Goal: Task Accomplishment & Management: Complete application form

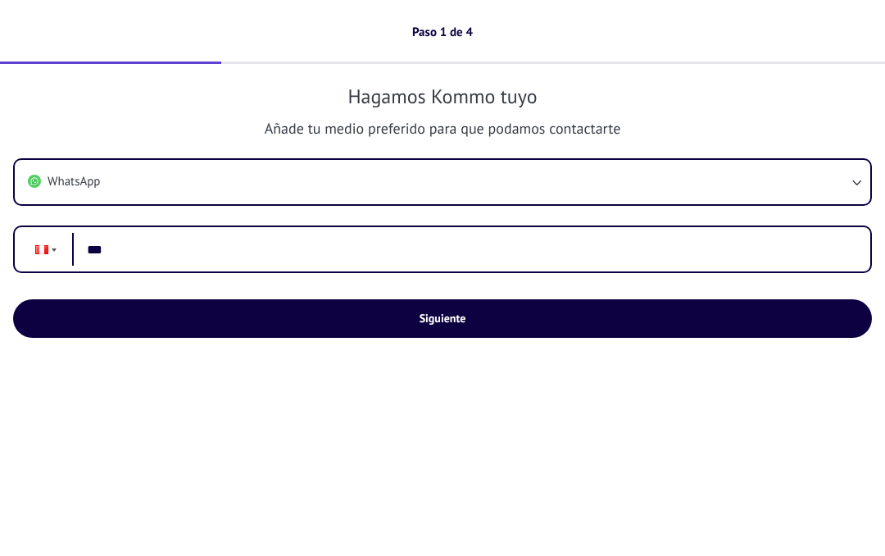
click at [161, 256] on input "***" at bounding box center [464, 250] width 785 height 34
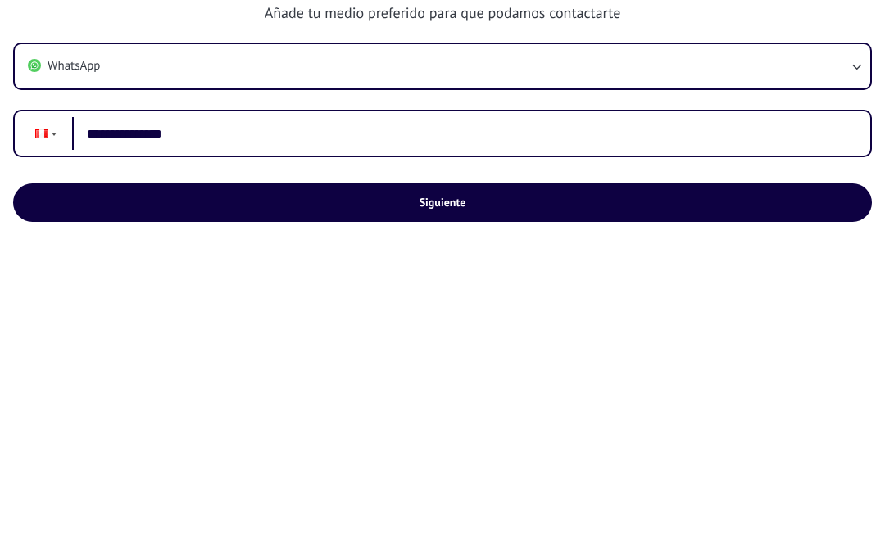
type input "**********"
click at [424, 312] on span "Siguiente" at bounding box center [443, 317] width 47 height 11
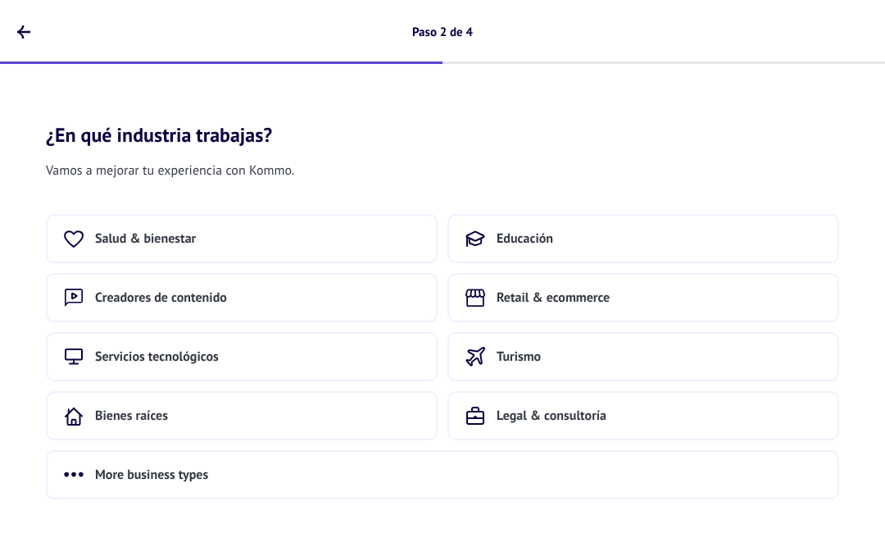
click at [561, 243] on button "Educación" at bounding box center [643, 238] width 392 height 49
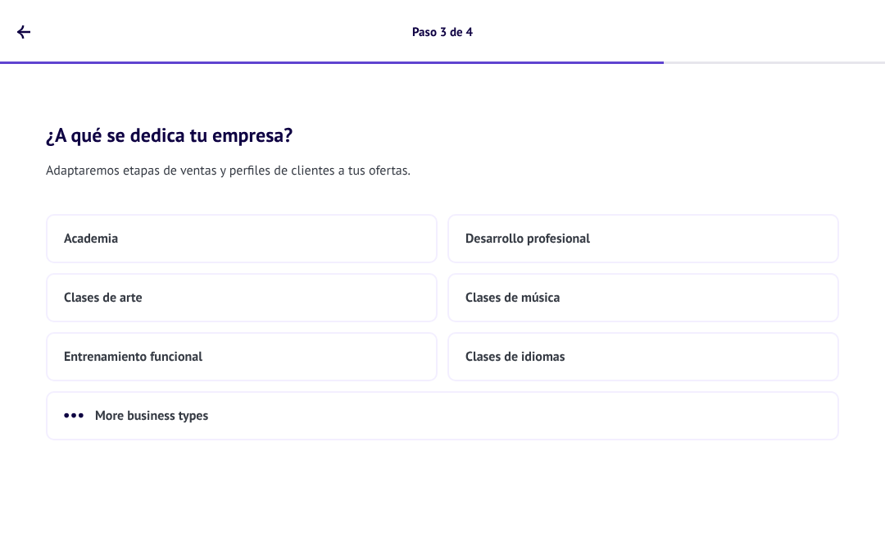
click at [232, 361] on button "Entrenamiento funcional" at bounding box center [242, 356] width 392 height 49
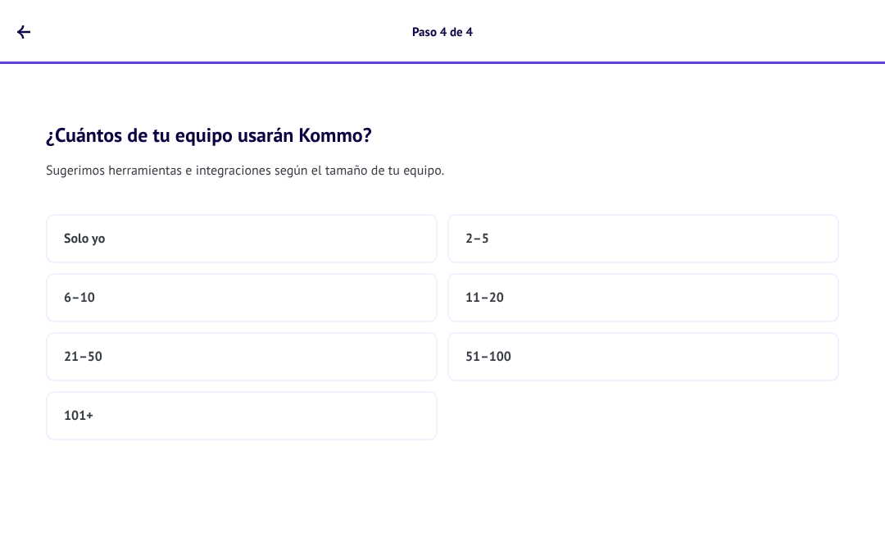
click at [27, 30] on icon "button" at bounding box center [23, 31] width 13 height 13
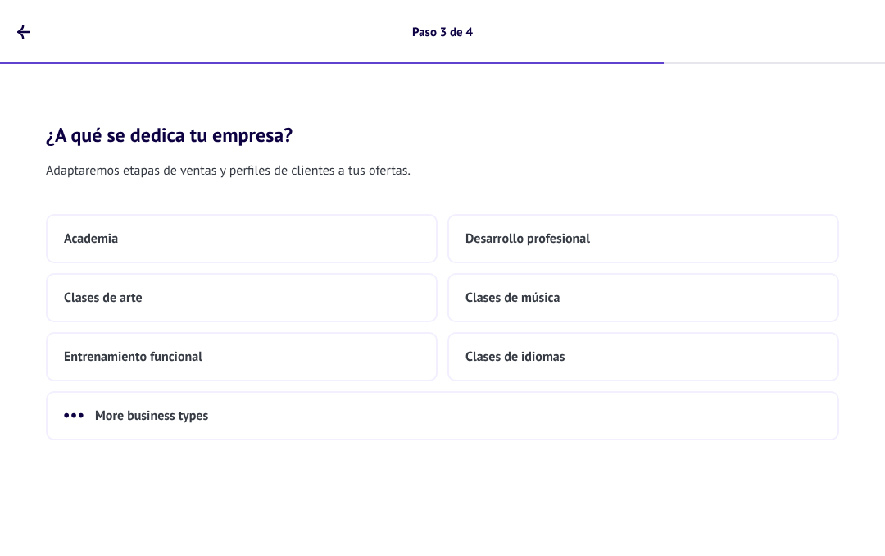
click at [503, 238] on span "Desarrollo profesional" at bounding box center [527, 238] width 125 height 16
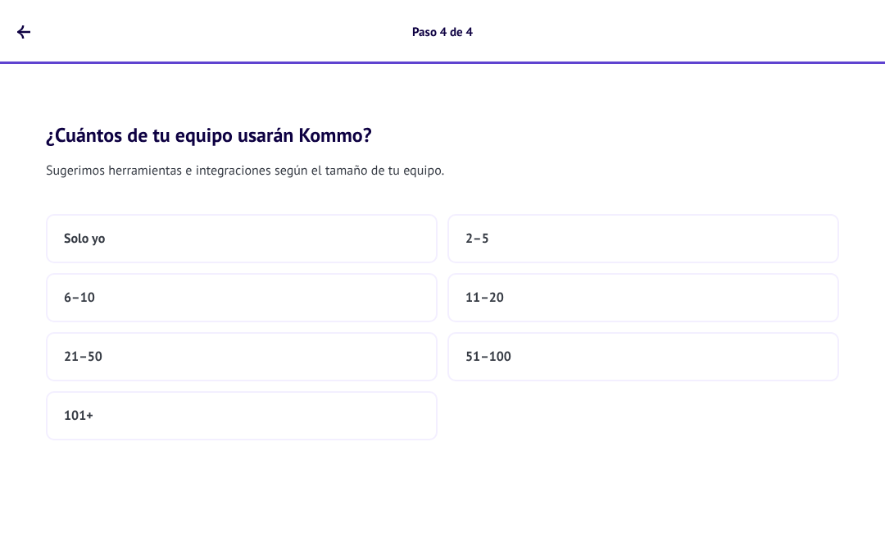
click at [286, 240] on button "Solo yo" at bounding box center [242, 238] width 392 height 49
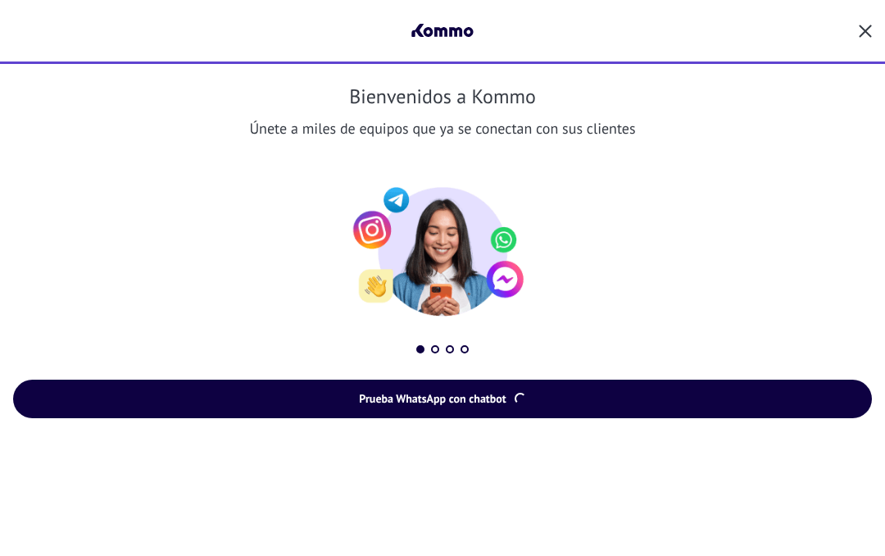
click at [575, 402] on span "Prueba WhatsApp con chatbot" at bounding box center [443, 397] width 822 height 11
click at [558, 411] on button "Prueba WhatsApp con chatbot" at bounding box center [442, 398] width 859 height 39
click at [855, 25] on div at bounding box center [442, 32] width 859 height 64
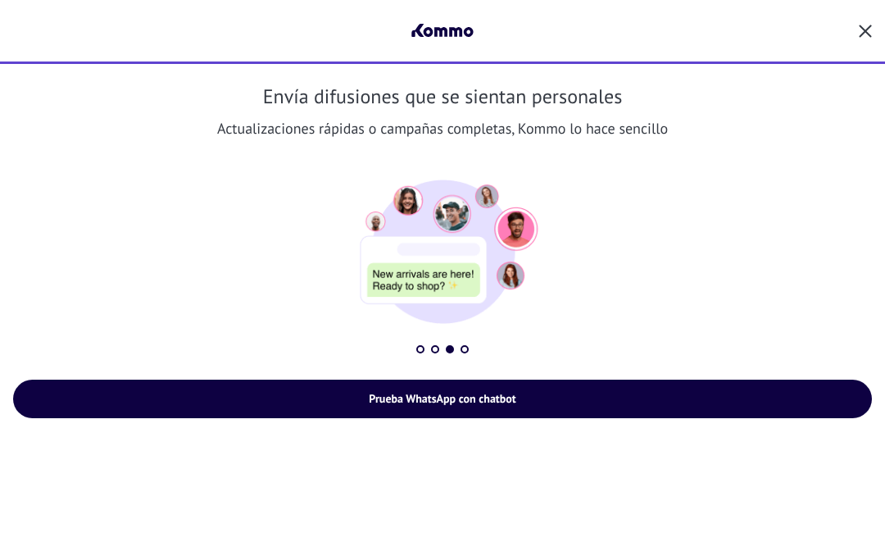
click at [854, 21] on div at bounding box center [442, 32] width 859 height 64
click at [864, 29] on icon "button" at bounding box center [865, 31] width 13 height 13
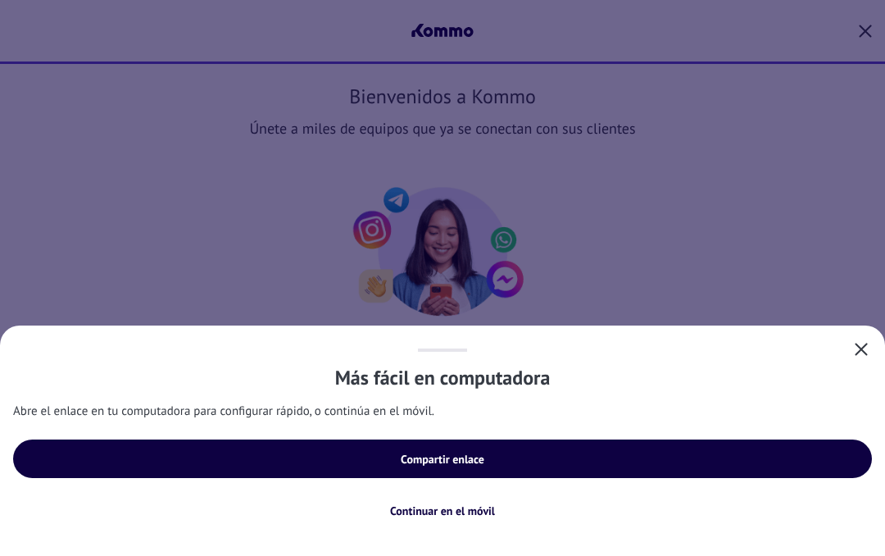
click at [635, 541] on div "Más fácil en computadora Abre el enlace en tu computadora para configurar rápid…" at bounding box center [442, 440] width 885 height 230
click at [463, 509] on span "Continuar en el móvil" at bounding box center [442, 510] width 105 height 11
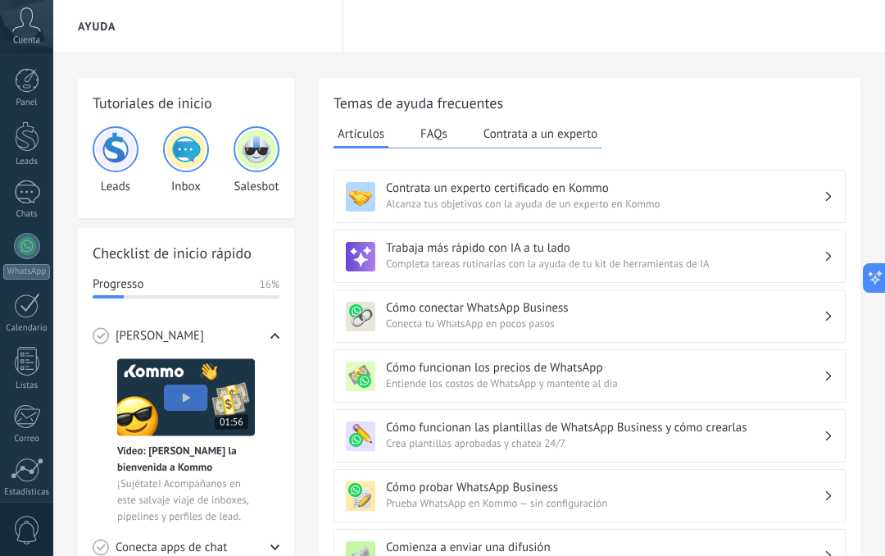
click at [29, 443] on div "Correo" at bounding box center [27, 438] width 48 height 11
click at [25, 466] on div at bounding box center [27, 469] width 33 height 25
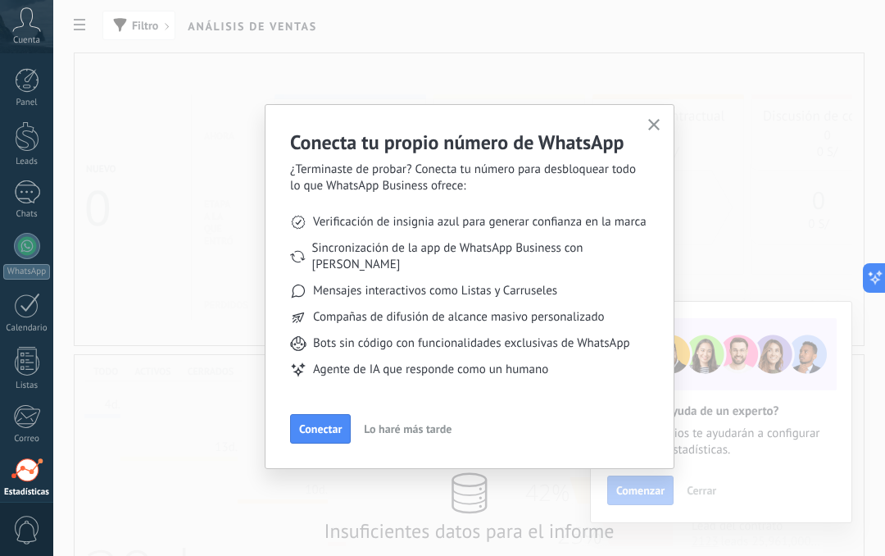
click at [330, 423] on span "Conectar" at bounding box center [320, 428] width 43 height 11
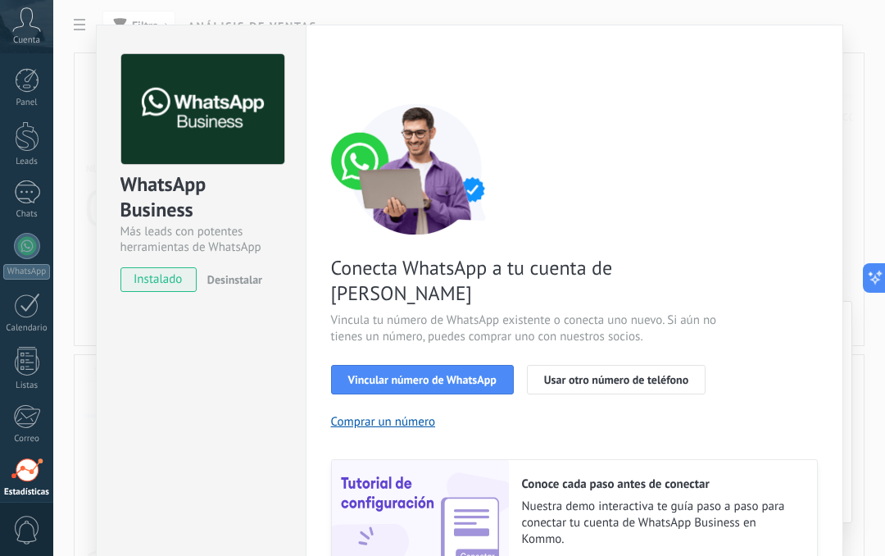
click at [419, 374] on span "Vincular número de WhatsApp" at bounding box center [422, 379] width 148 height 11
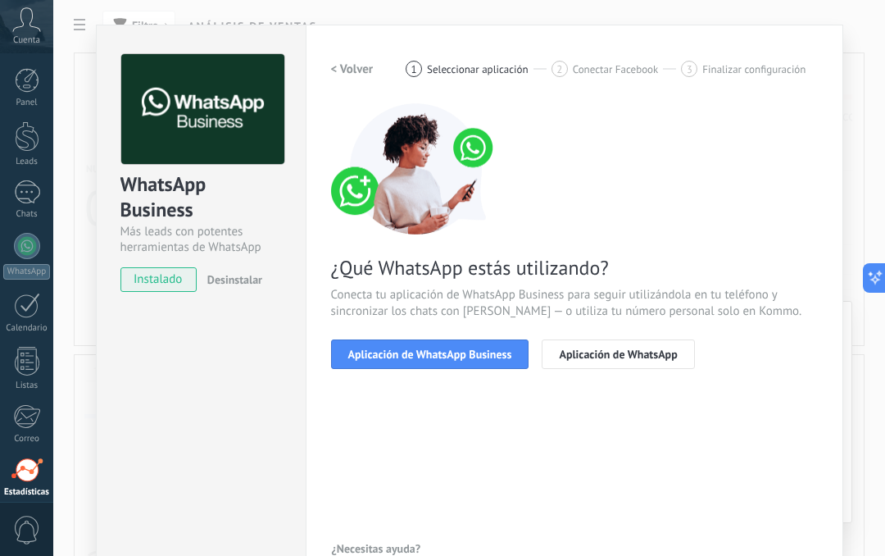
click at [610, 354] on span "Aplicación de WhatsApp" at bounding box center [618, 353] width 118 height 11
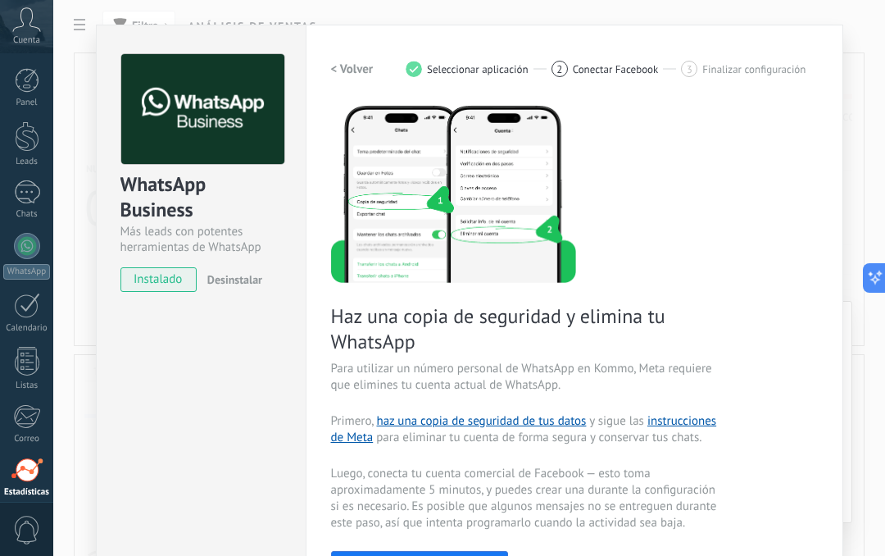
click at [349, 62] on h2 "< Volver" at bounding box center [352, 69] width 43 height 16
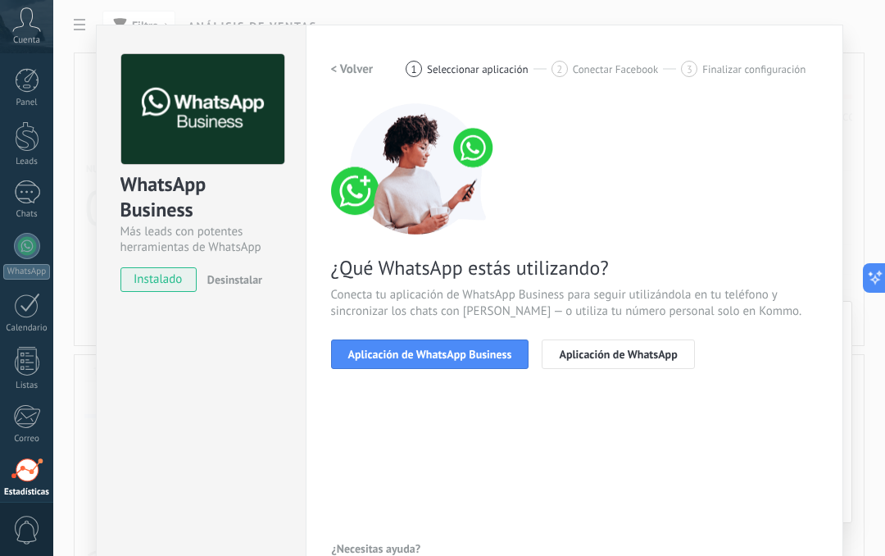
click at [441, 348] on span "Aplicación de WhatsApp Business" at bounding box center [430, 353] width 164 height 11
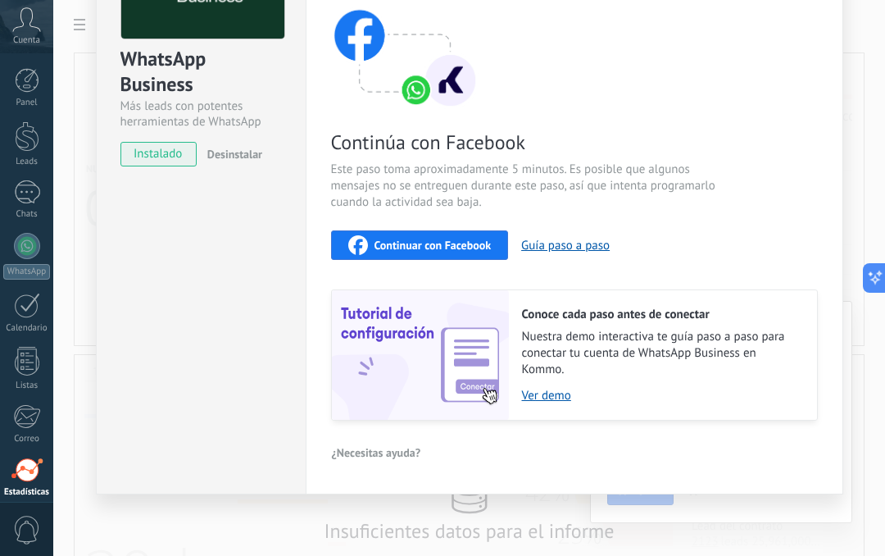
scroll to position [39, 0]
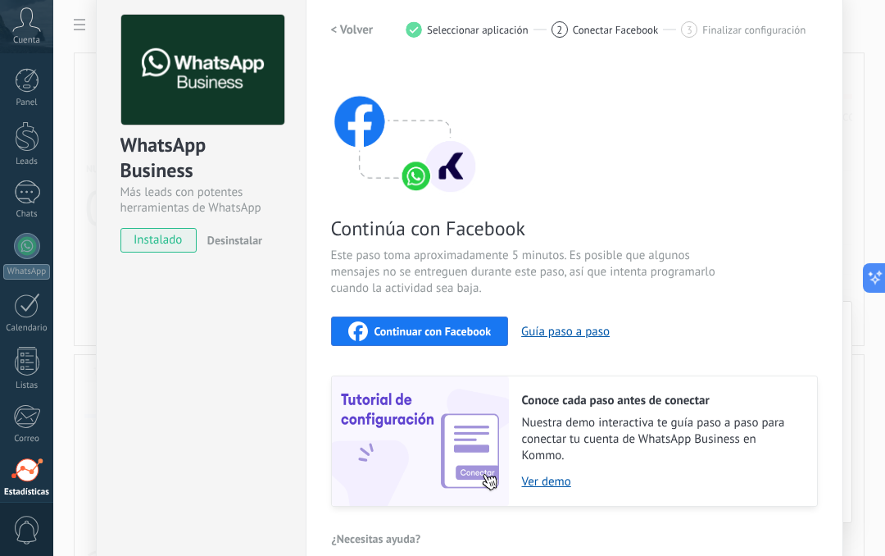
click at [177, 244] on span "instalado" at bounding box center [158, 240] width 75 height 25
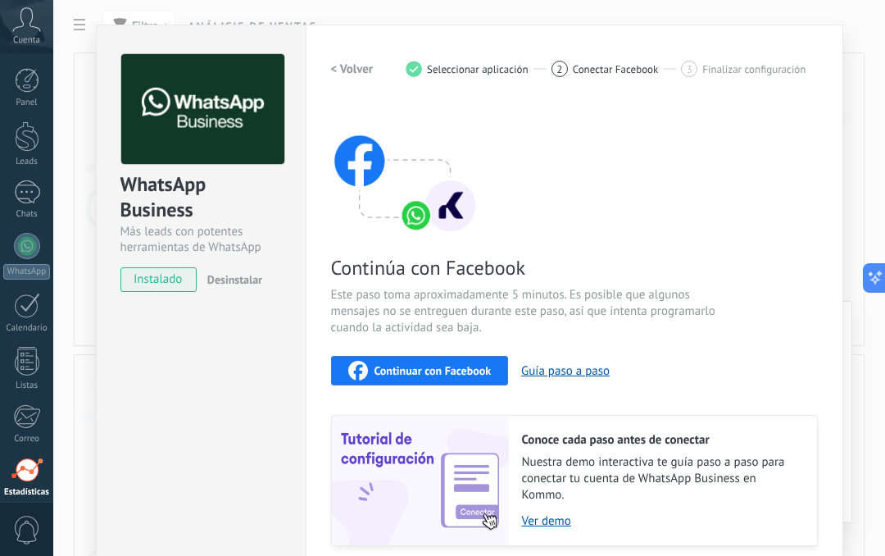
scroll to position [0, 0]
click at [167, 286] on span "instalado" at bounding box center [158, 279] width 75 height 25
click at [166, 285] on span "instalado" at bounding box center [158, 279] width 75 height 25
click at [414, 217] on img at bounding box center [404, 168] width 147 height 131
click at [492, 439] on img at bounding box center [420, 479] width 177 height 129
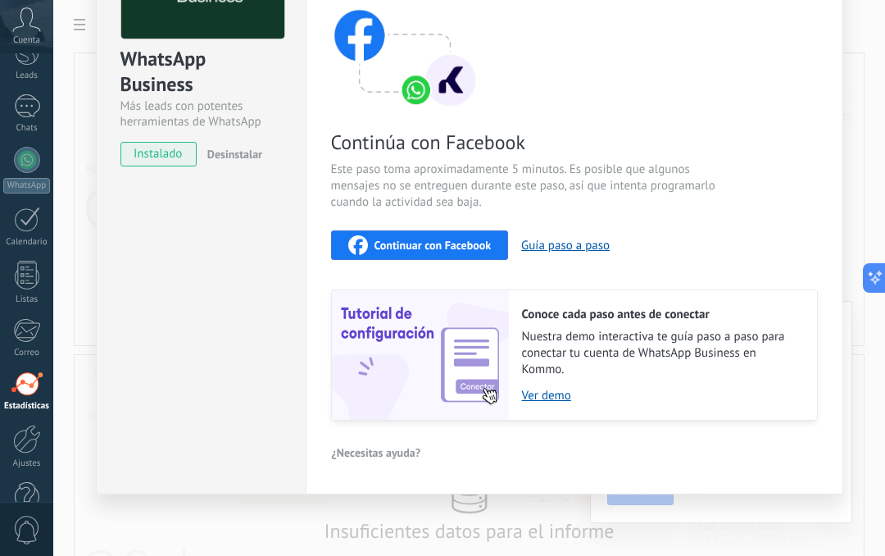
scroll to position [88, 0]
click at [31, 201] on div "Panel Leads Chats WhatsApp Clientes" at bounding box center [26, 260] width 53 height 560
click at [37, 220] on div at bounding box center [27, 217] width 26 height 25
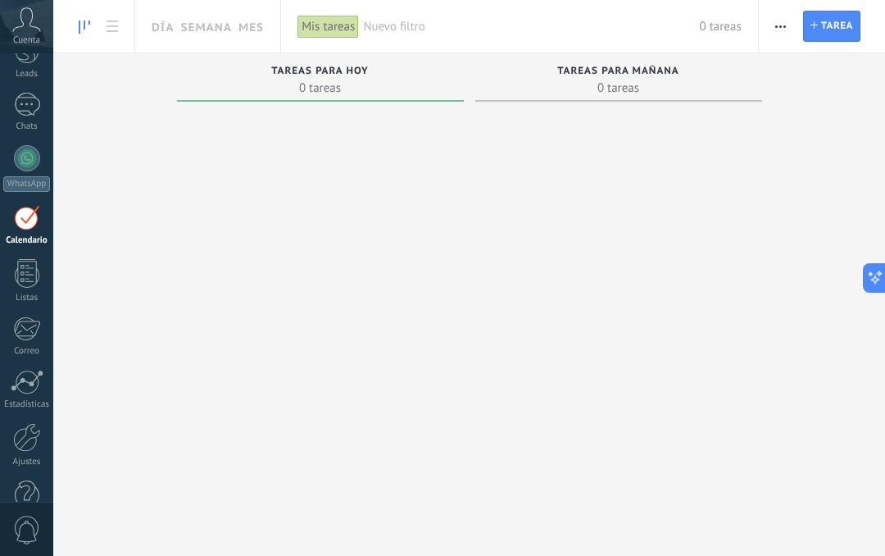
click at [37, 93] on div at bounding box center [27, 105] width 26 height 24
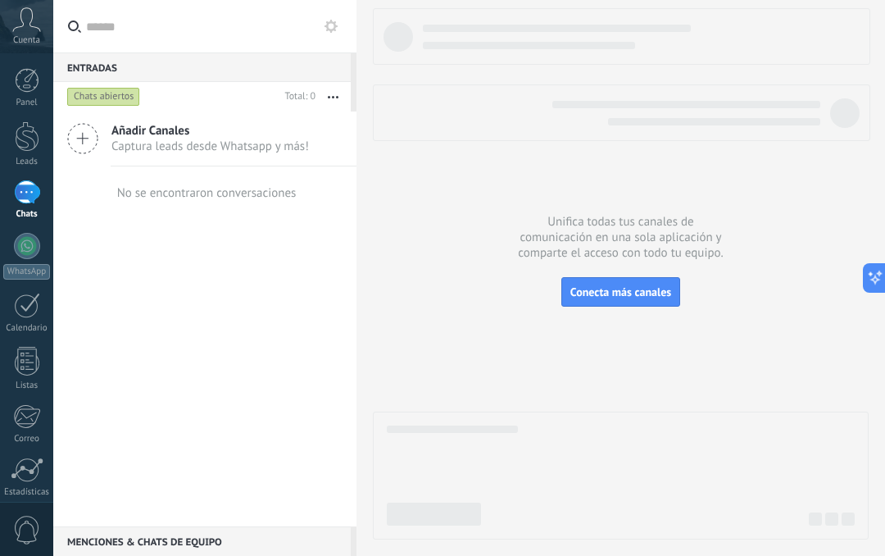
click at [25, 76] on div at bounding box center [27, 80] width 25 height 25
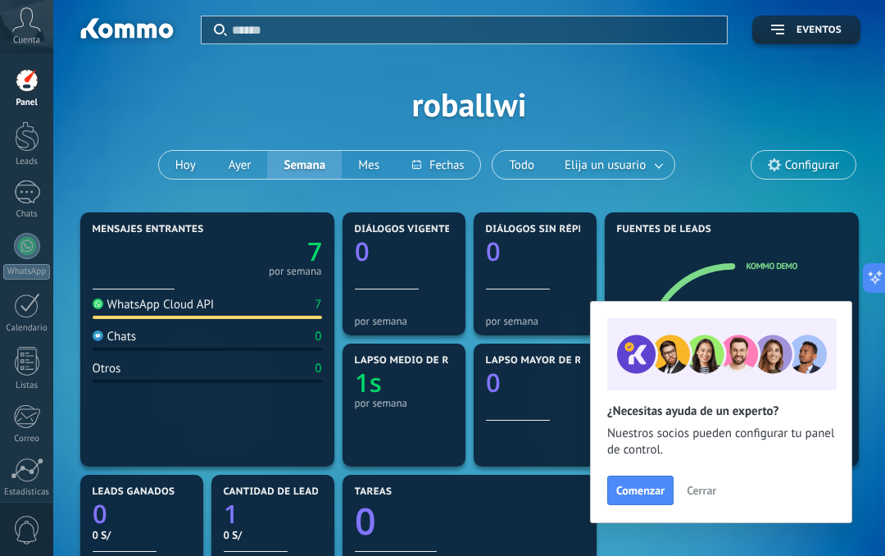
click at [624, 480] on button "Comenzar" at bounding box center [640, 489] width 66 height 29
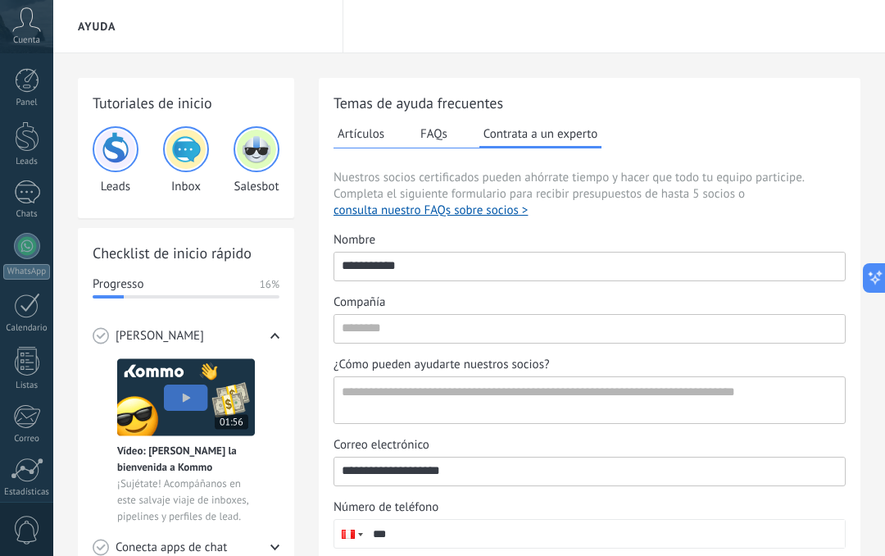
click at [16, 89] on div at bounding box center [27, 80] width 25 height 25
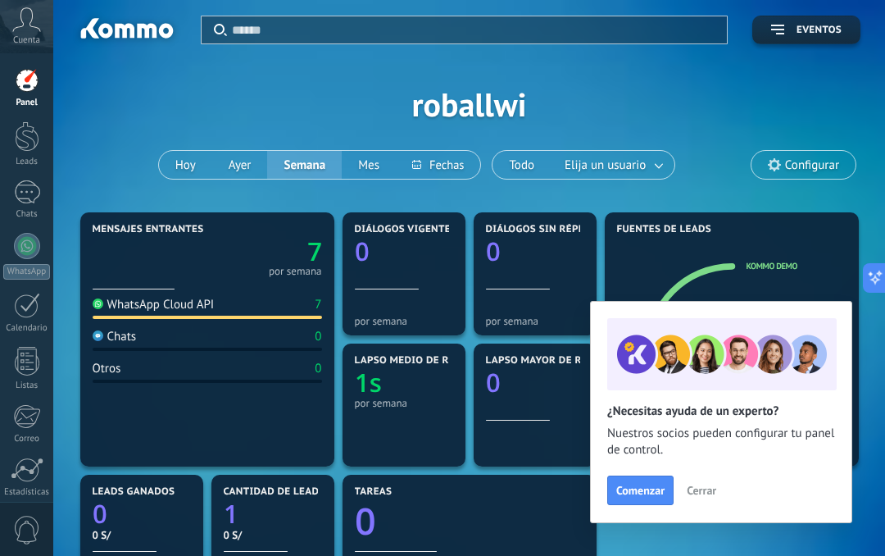
click at [29, 137] on div at bounding box center [27, 136] width 25 height 30
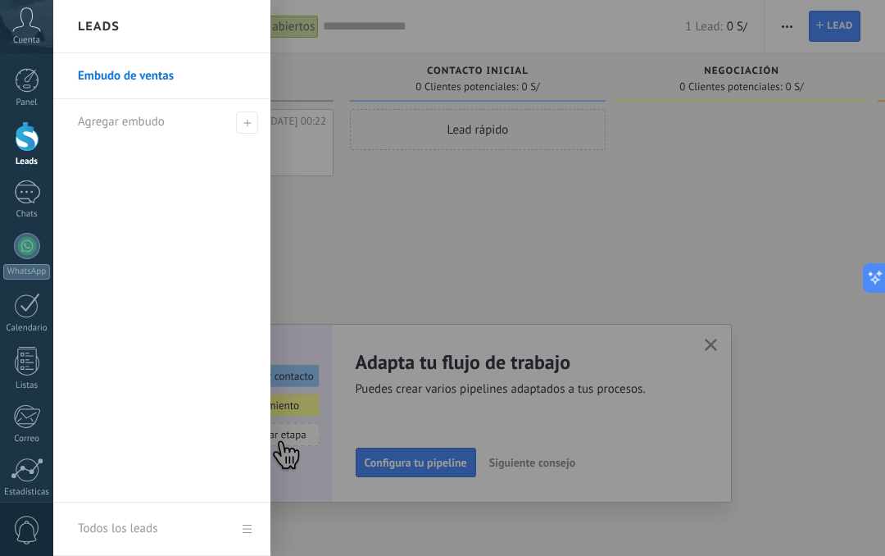
click at [384, 253] on div at bounding box center [495, 278] width 885 height 556
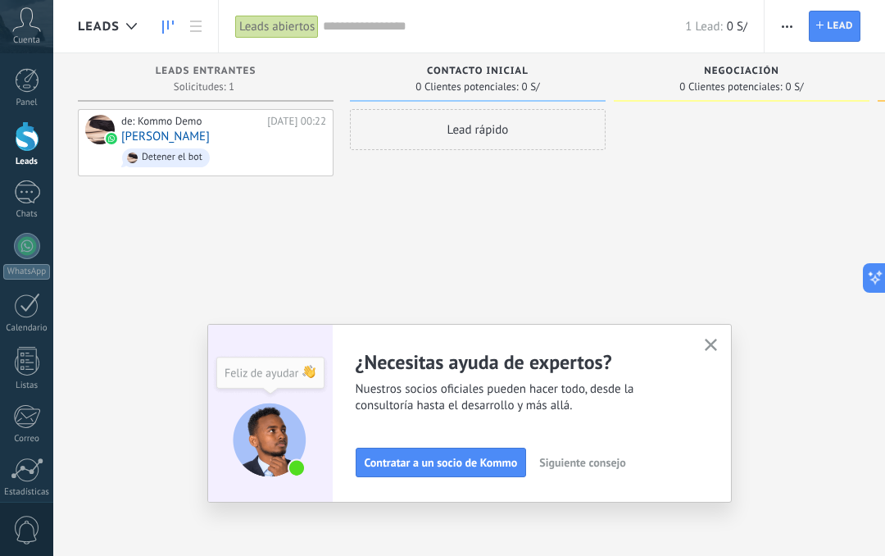
click at [24, 193] on div at bounding box center [27, 192] width 26 height 24
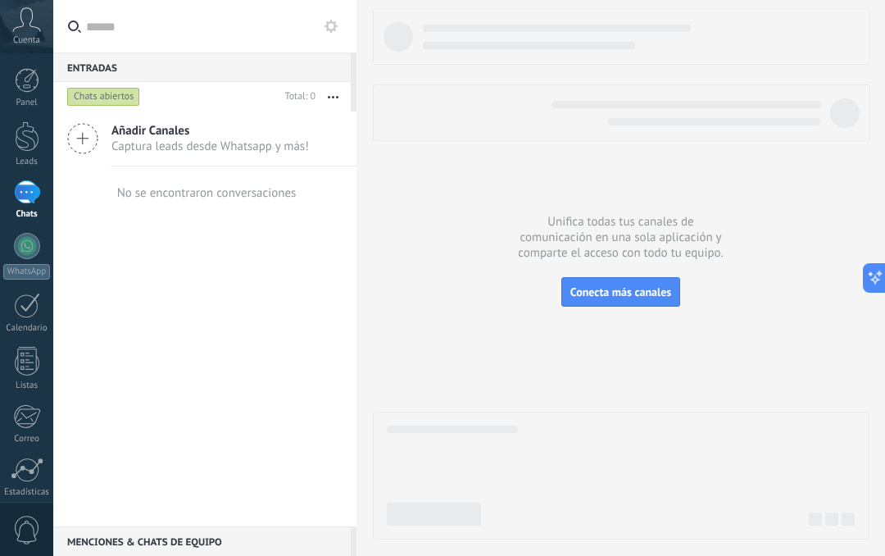
click at [32, 361] on div at bounding box center [27, 361] width 25 height 29
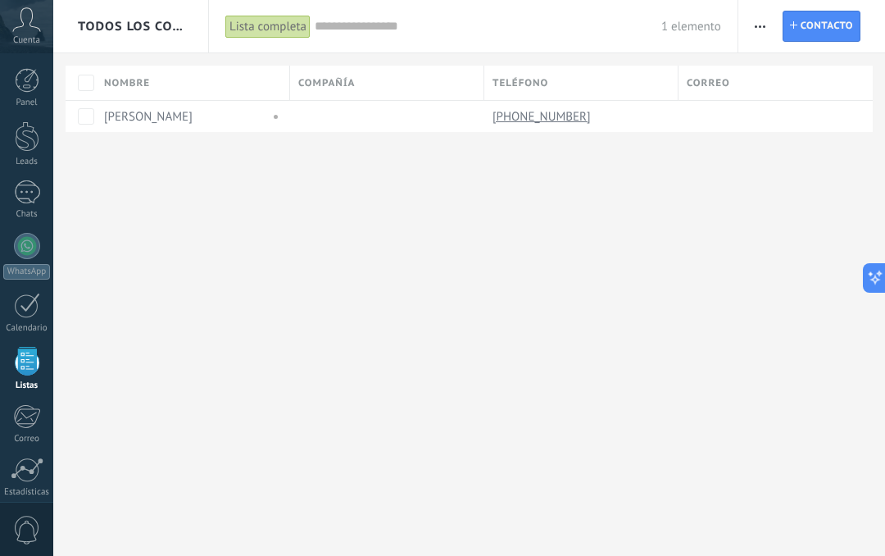
click at [22, 302] on div at bounding box center [27, 305] width 26 height 25
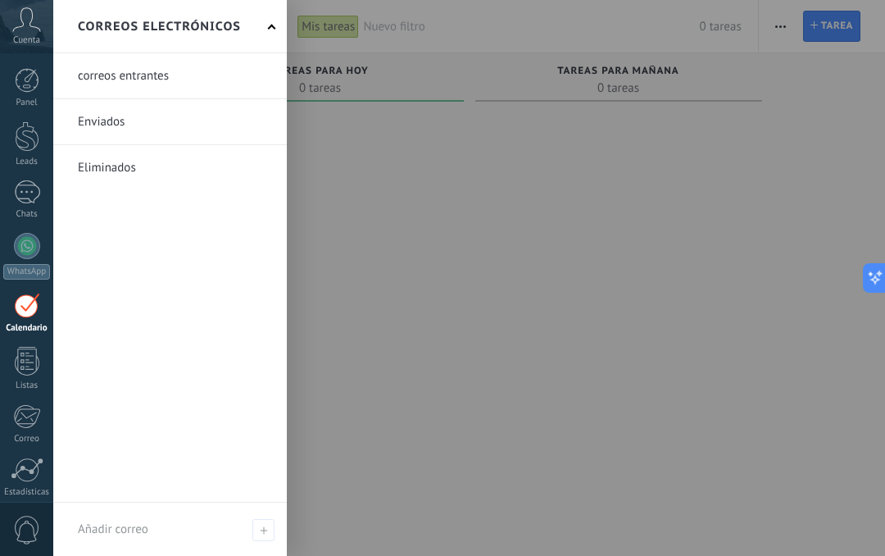
click at [392, 397] on div at bounding box center [495, 278] width 885 height 556
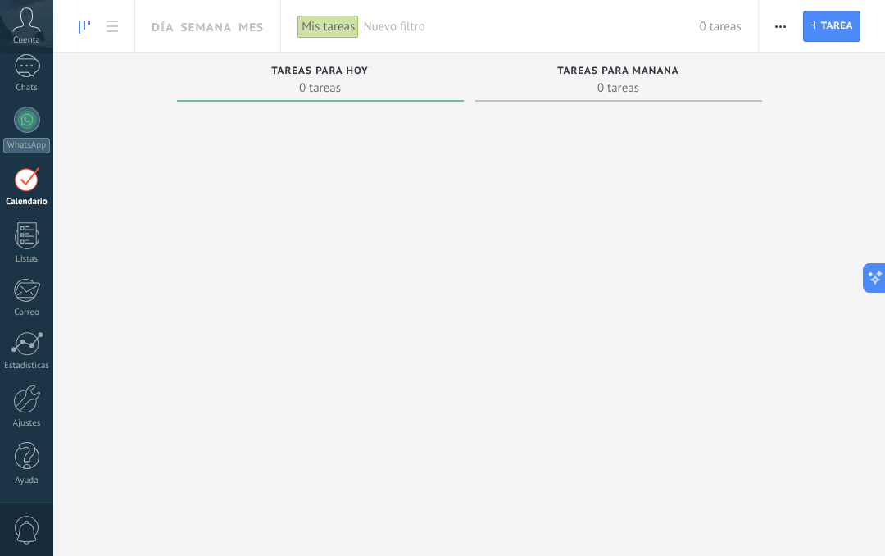
scroll to position [126, 0]
